Goal: Find specific page/section: Find specific page/section

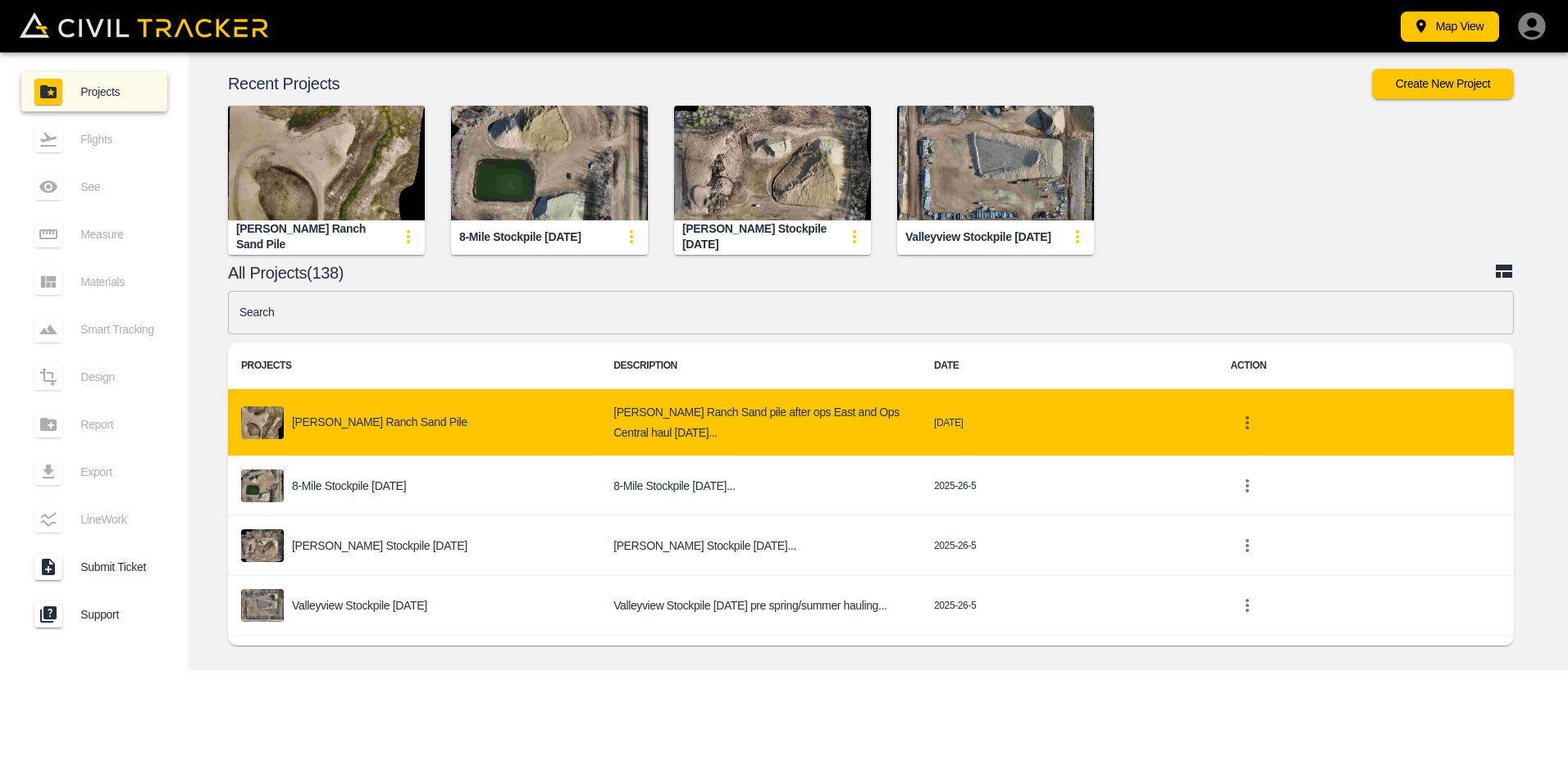
click at [387, 422] on p "[PERSON_NAME] Ranch Sand pile" at bounding box center [380, 422] width 176 height 13
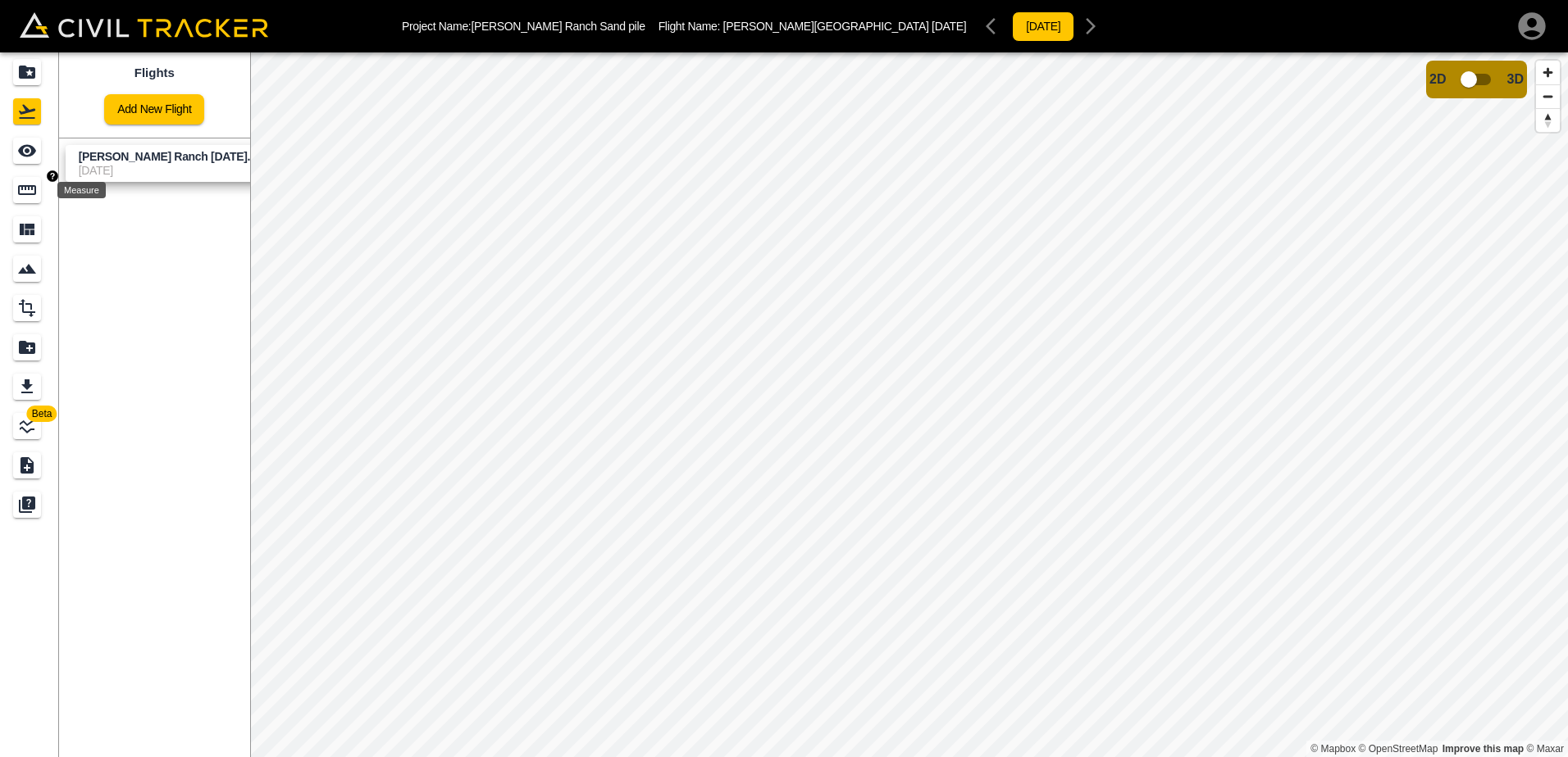
click at [26, 193] on icon "Measure" at bounding box center [28, 190] width 18 height 10
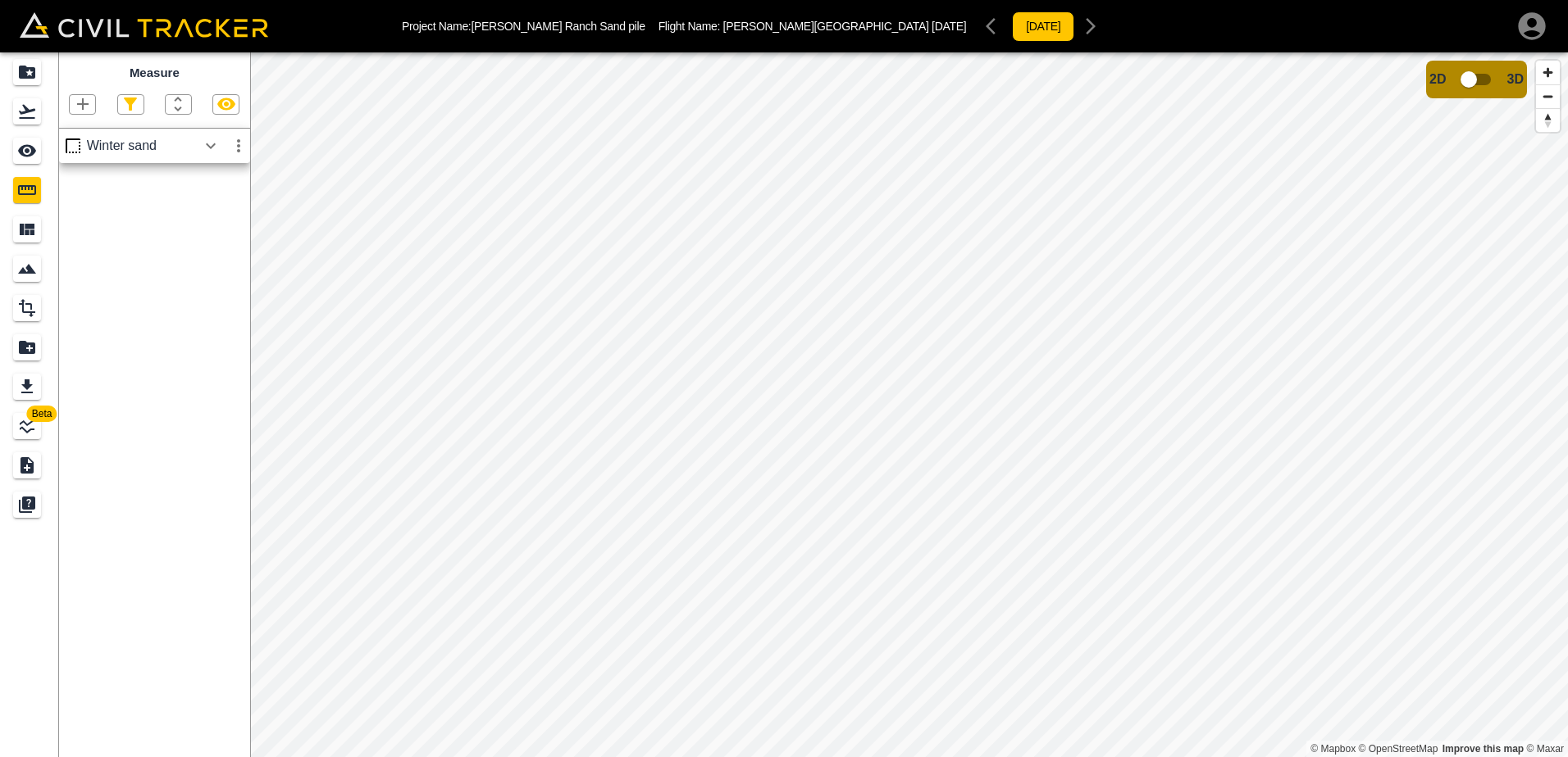
click at [140, 153] on div "Winter sand" at bounding box center [141, 146] width 110 height 15
